Goal: Find specific page/section: Find specific page/section

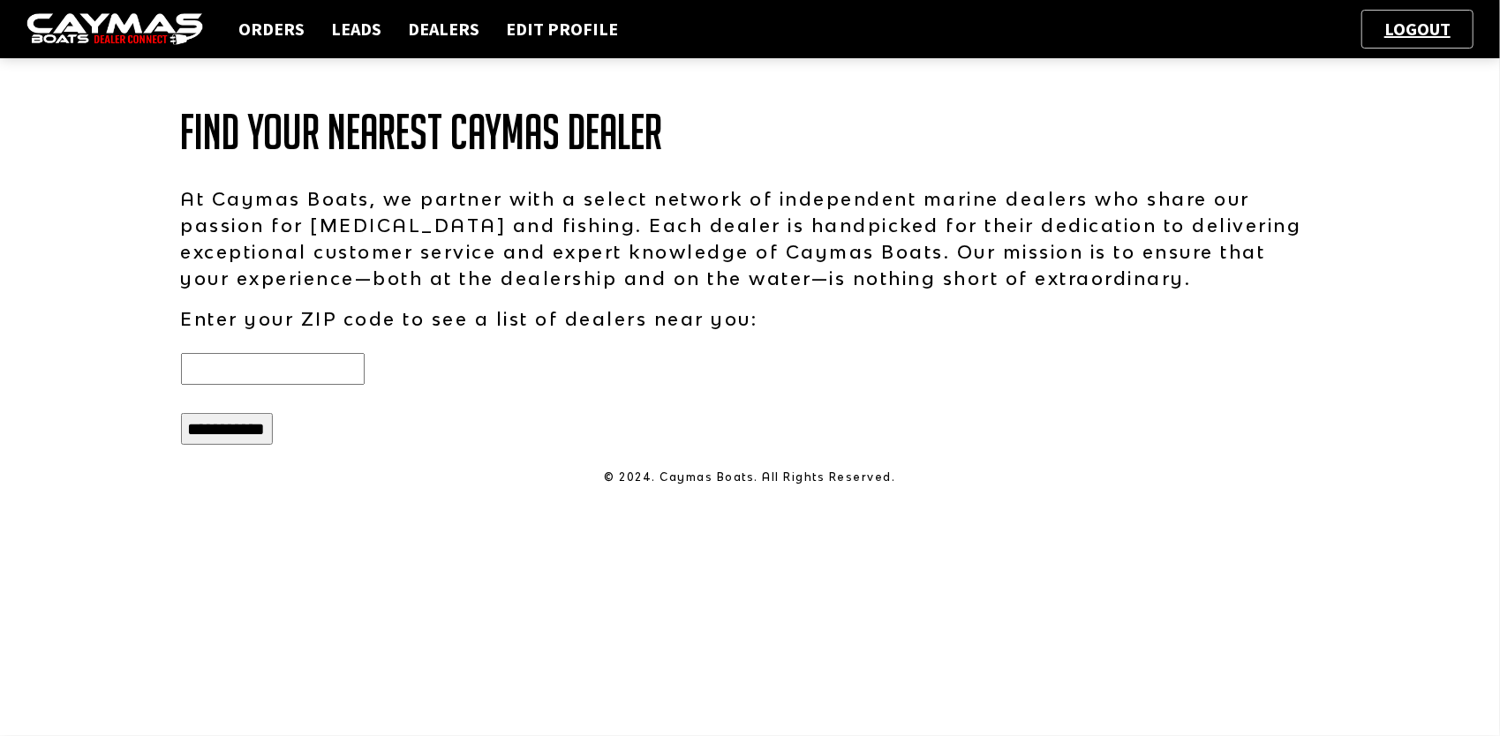
drag, startPoint x: 304, startPoint y: 367, endPoint x: 323, endPoint y: 364, distance: 19.7
click at [304, 367] on input "text" at bounding box center [273, 369] width 184 height 32
type input "*****"
click at [219, 424] on input "**********" at bounding box center [227, 429] width 92 height 32
